Goal: Information Seeking & Learning: Find specific fact

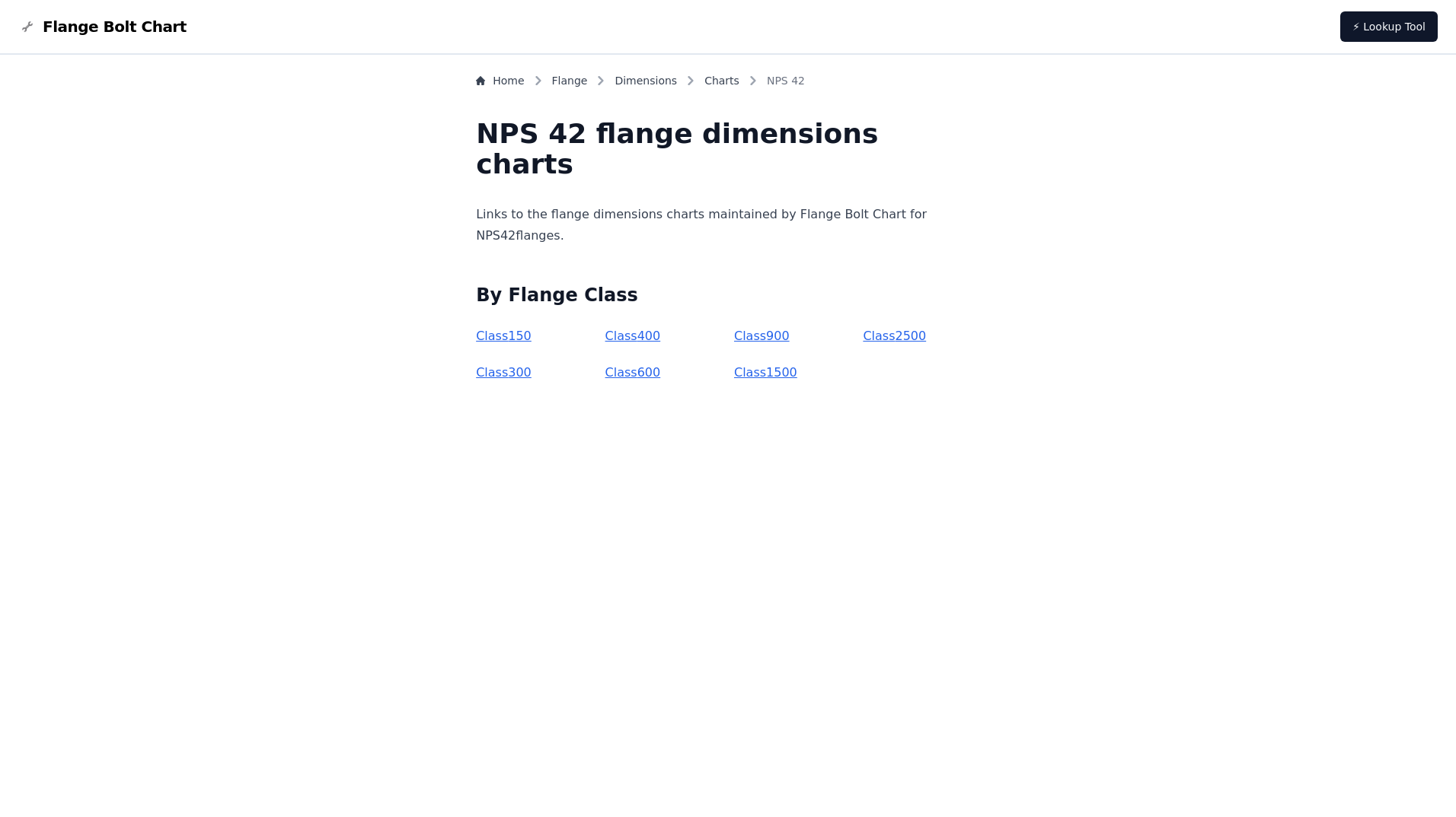
click at [532, 333] on link "Class 150" at bounding box center [503, 336] width 55 height 14
click at [532, 372] on link "Class 300" at bounding box center [503, 373] width 55 height 14
